Goal: Browse casually: Explore the website without a specific task or goal

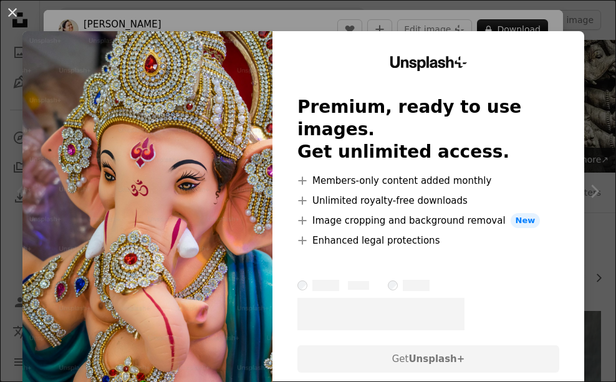
scroll to position [312, 0]
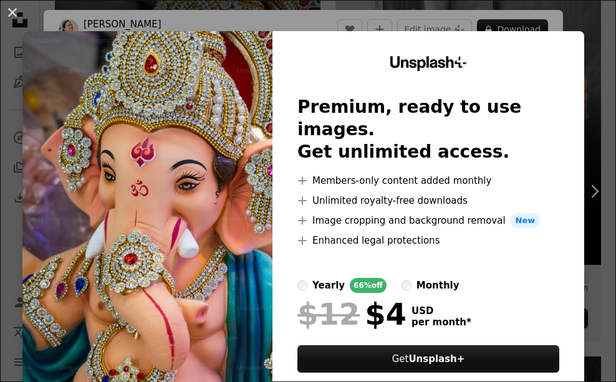
click at [139, 202] on img at bounding box center [147, 229] width 250 height 396
click at [543, 22] on div "An X shape Unsplash+ Premium, ready to use images. Get unlimited access. A plus…" at bounding box center [308, 191] width 616 height 382
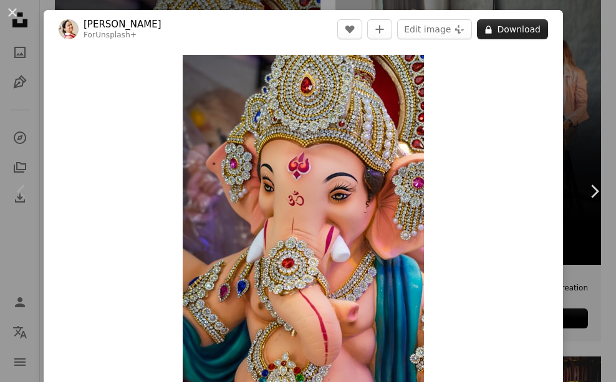
click at [484, 31] on icon "A lock" at bounding box center [488, 29] width 9 height 9
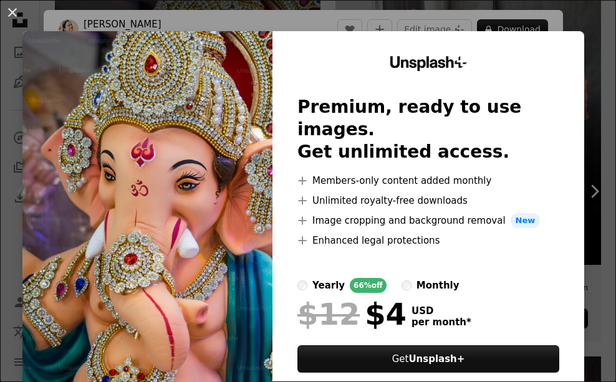
click at [93, 67] on img at bounding box center [147, 229] width 250 height 396
drag, startPoint x: 101, startPoint y: 67, endPoint x: 152, endPoint y: 61, distance: 51.4
click at [101, 67] on img at bounding box center [147, 229] width 250 height 396
click at [436, 12] on div "An X shape Unsplash+ Premium, ready to use images. Get unlimited access. A plus…" at bounding box center [308, 191] width 616 height 382
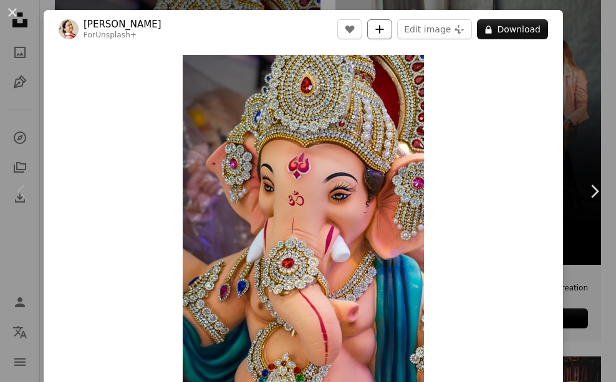
click at [380, 29] on icon "Add to Collection" at bounding box center [380, 29] width 8 height 8
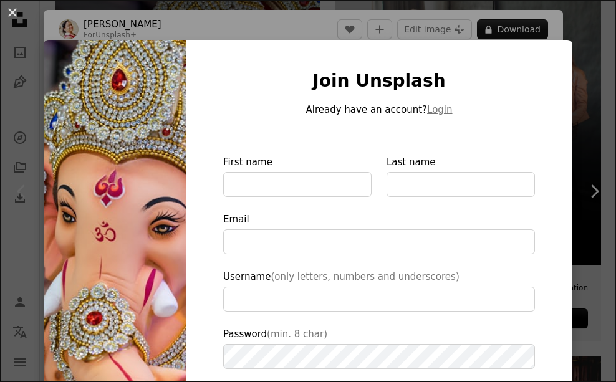
click at [586, 79] on div "An X shape Join Unsplash Already have an account? Login First name Last name Em…" at bounding box center [308, 191] width 616 height 382
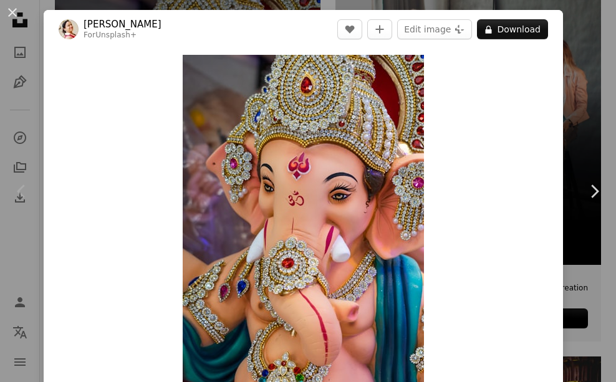
click at [575, 57] on div "An X shape Chevron left Chevron right [PERSON_NAME] For Unsplash+ A heart A plu…" at bounding box center [308, 191] width 616 height 382
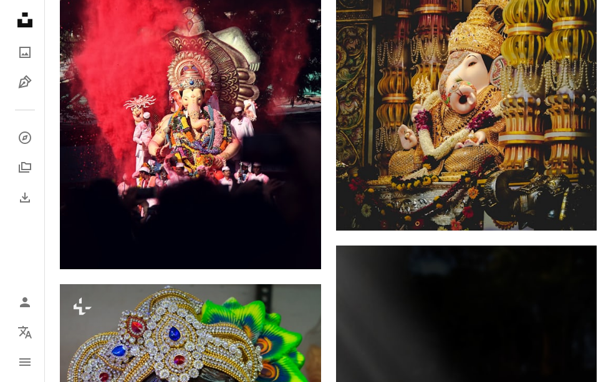
scroll to position [810, 0]
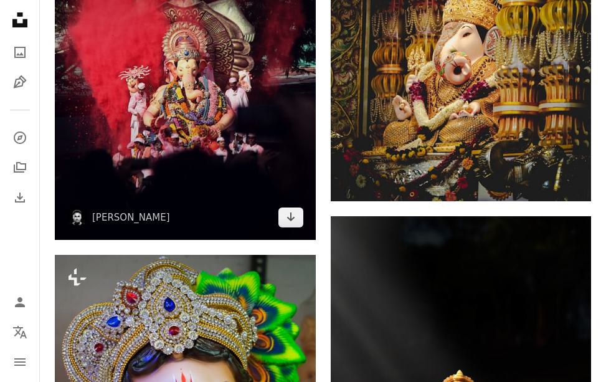
click at [289, 97] on img at bounding box center [185, 73] width 261 height 333
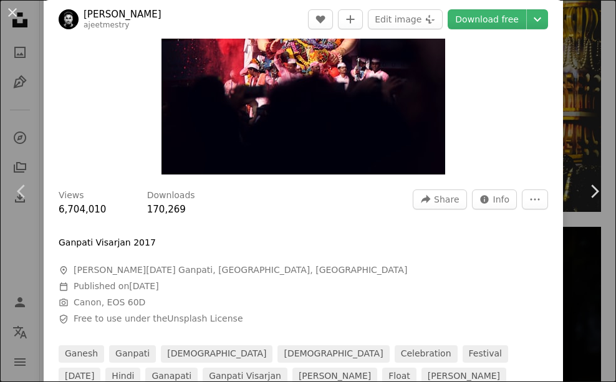
scroll to position [249, 0]
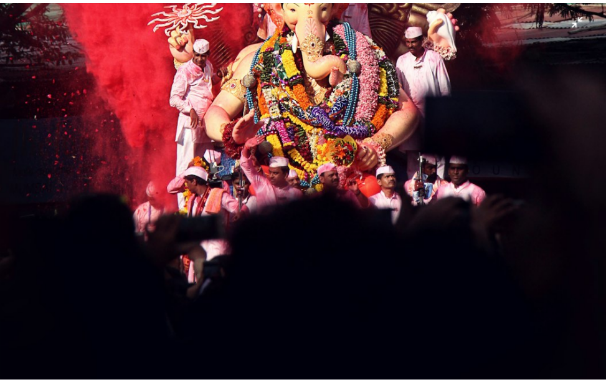
scroll to position [379, 0]
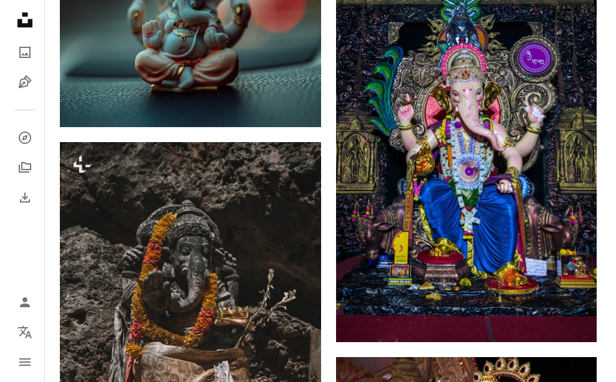
scroll to position [3178, 0]
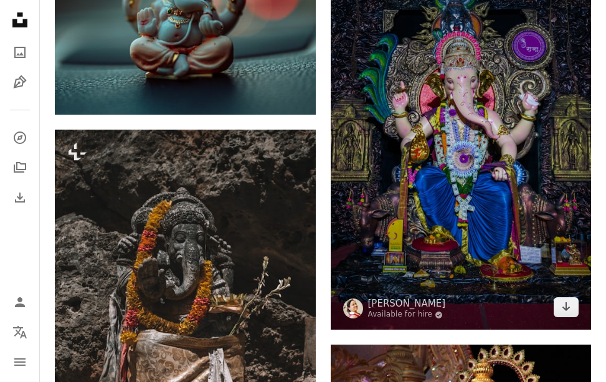
click at [361, 95] on img at bounding box center [461, 134] width 261 height 391
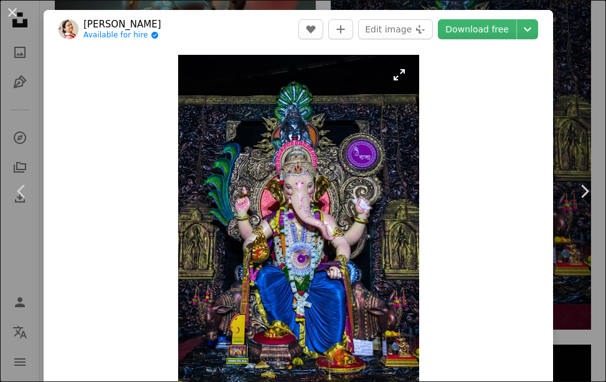
click at [349, 115] on img "Zoom in on this image" at bounding box center [298, 236] width 241 height 362
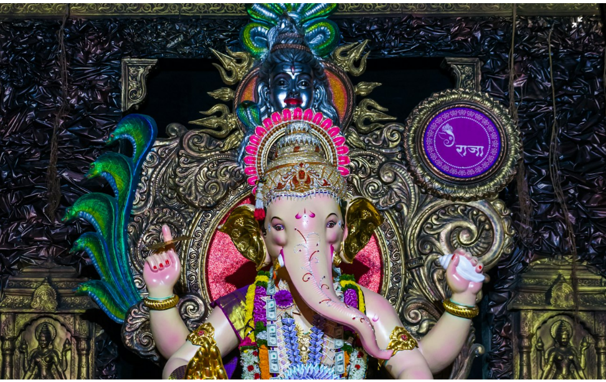
scroll to position [140, 0]
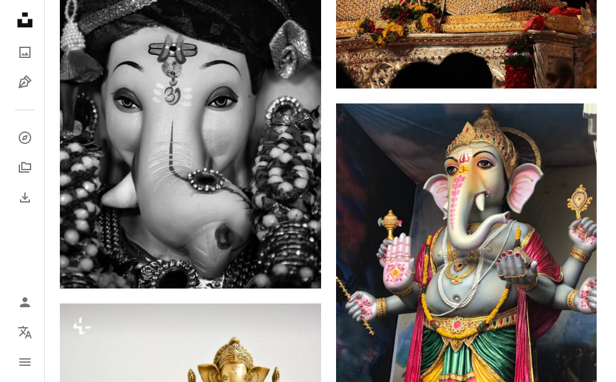
scroll to position [3863, 0]
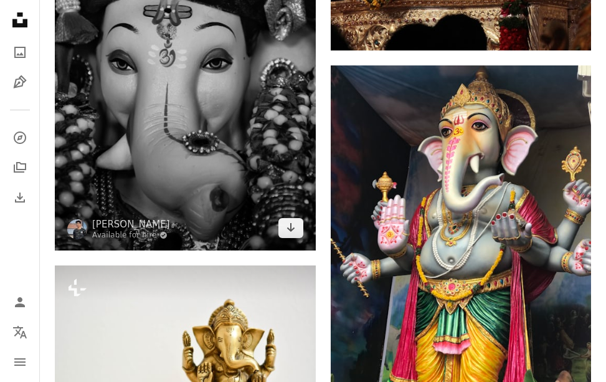
click at [185, 176] on img at bounding box center [185, 50] width 261 height 400
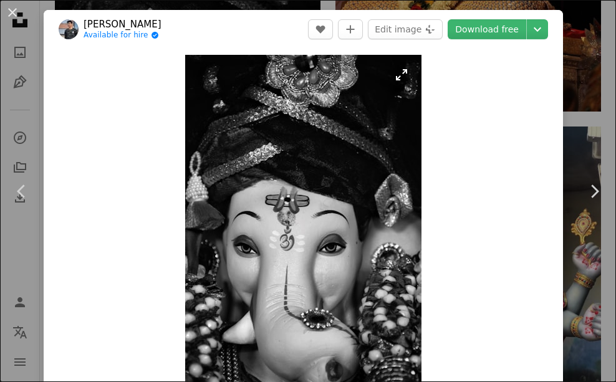
click at [225, 186] on img "Zoom in on this image" at bounding box center [303, 236] width 236 height 362
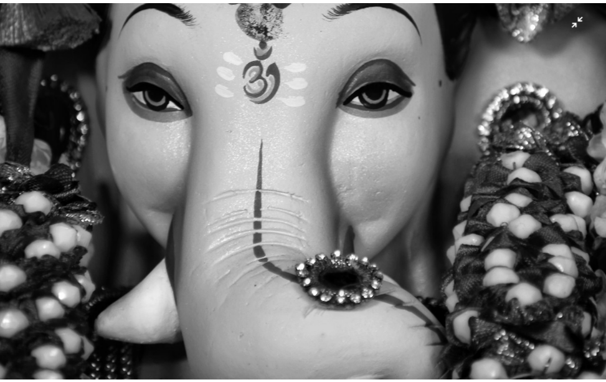
scroll to position [534, 0]
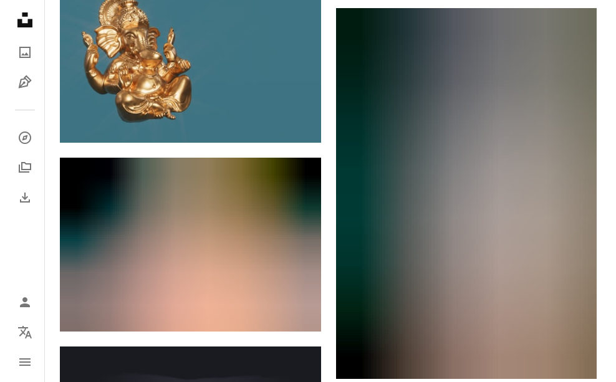
scroll to position [5920, 0]
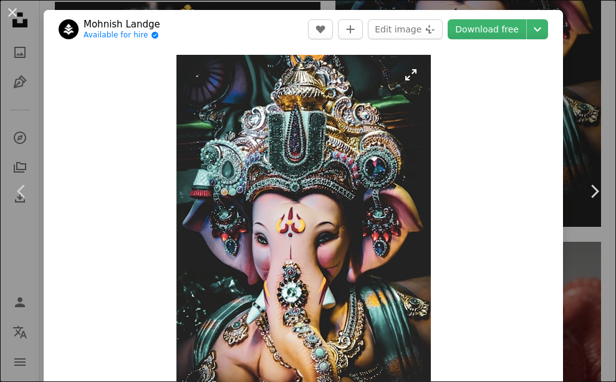
click at [303, 164] on img "Zoom in on this image" at bounding box center [303, 235] width 254 height 361
